Goal: Task Accomplishment & Management: Complete application form

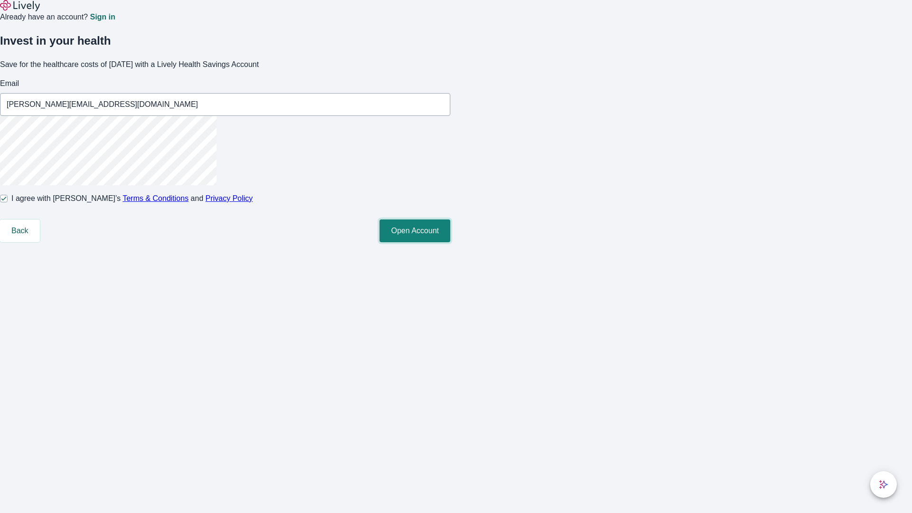
click at [450, 242] on button "Open Account" at bounding box center [415, 231] width 71 height 23
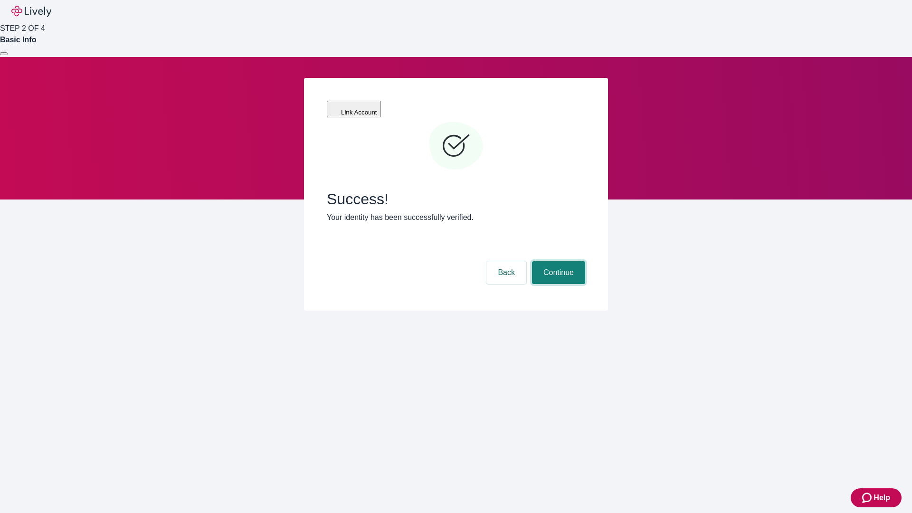
click at [557, 261] on button "Continue" at bounding box center [558, 272] width 53 height 23
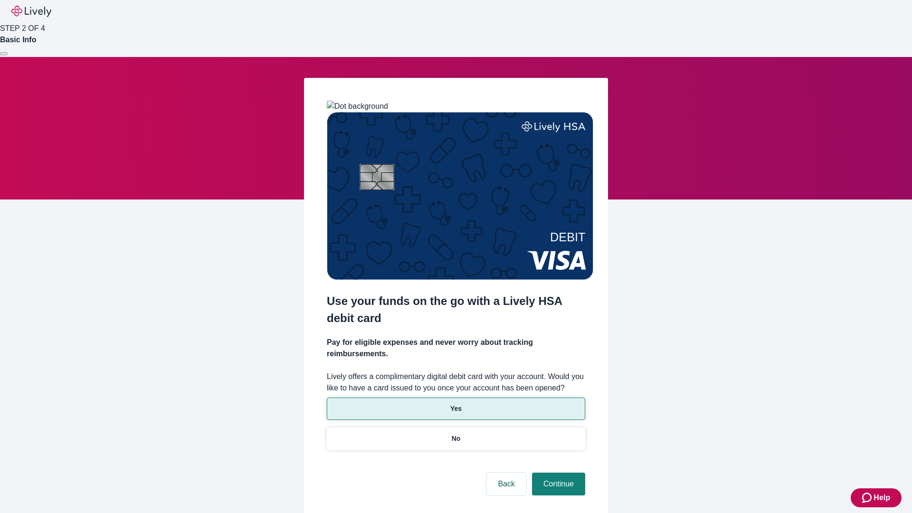
click at [456, 404] on p "Yes" at bounding box center [455, 409] width 11 height 10
click at [557, 473] on button "Continue" at bounding box center [558, 484] width 53 height 23
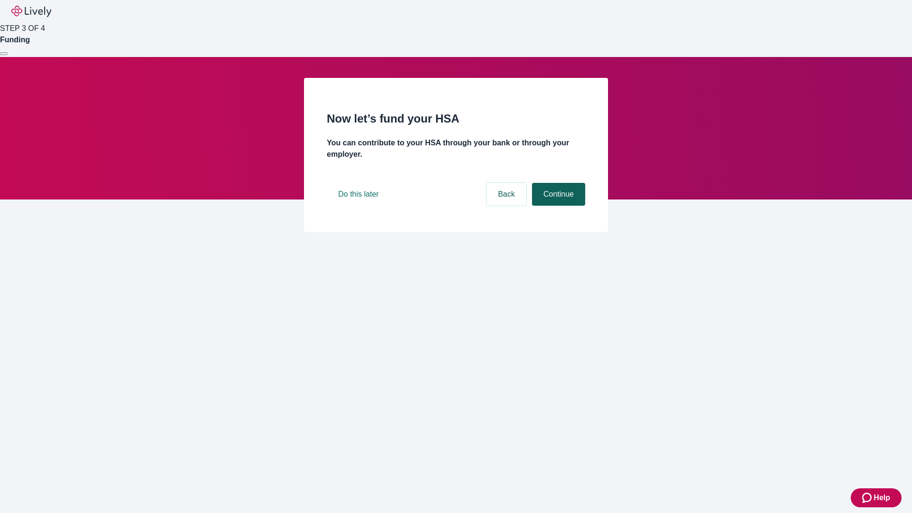
click at [557, 206] on button "Continue" at bounding box center [558, 194] width 53 height 23
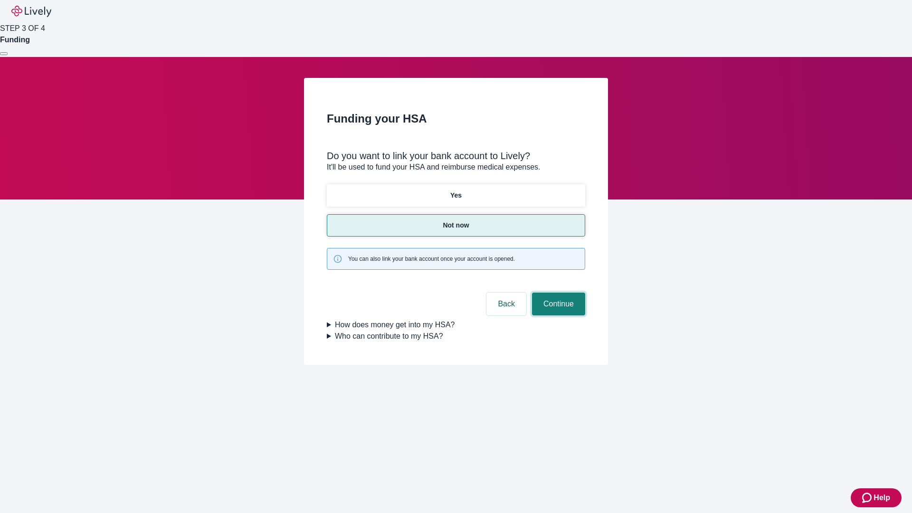
click at [557, 293] on button "Continue" at bounding box center [558, 304] width 53 height 23
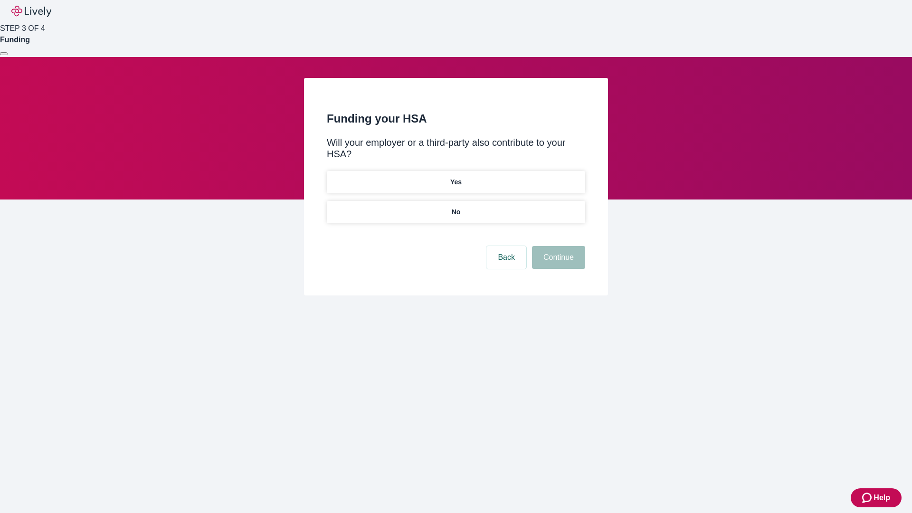
click at [456, 207] on p "No" at bounding box center [456, 212] width 9 height 10
click at [557, 246] on button "Continue" at bounding box center [558, 257] width 53 height 23
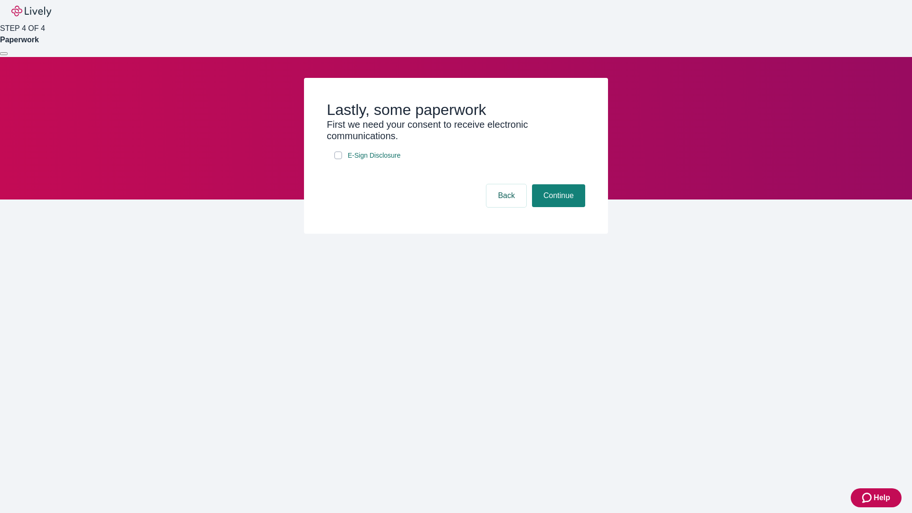
click at [338, 159] on input "E-Sign Disclosure" at bounding box center [339, 156] width 8 height 8
checkbox input "true"
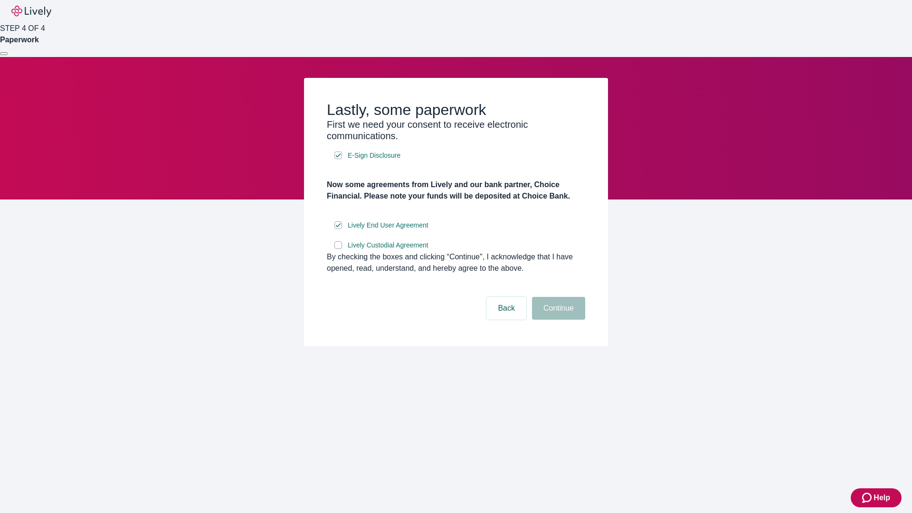
click at [338, 249] on input "Lively Custodial Agreement" at bounding box center [339, 245] width 8 height 8
checkbox input "true"
click at [557, 320] on button "Continue" at bounding box center [558, 308] width 53 height 23
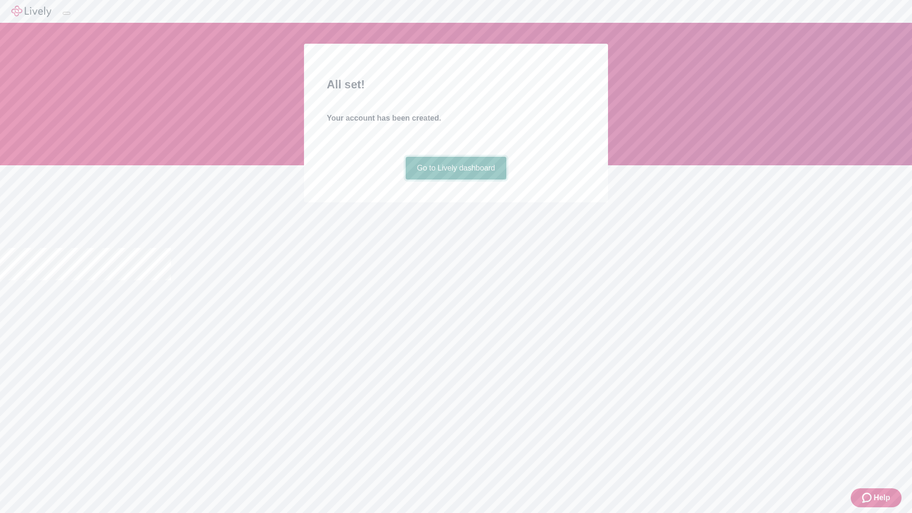
click at [456, 180] on link "Go to Lively dashboard" at bounding box center [456, 168] width 101 height 23
